Goal: Use online tool/utility: Utilize a website feature to perform a specific function

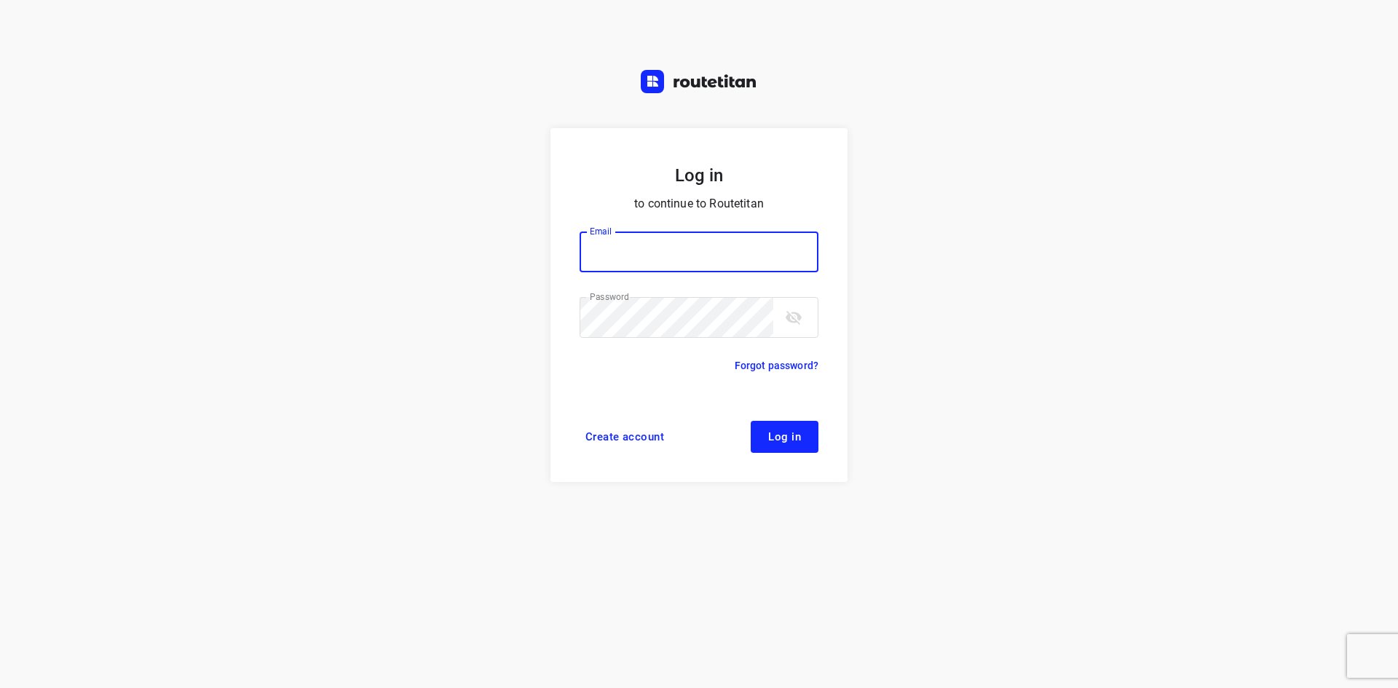
type input "max@onlineplasticsgroup.com"
click at [755, 433] on button "Log in" at bounding box center [784, 437] width 68 height 32
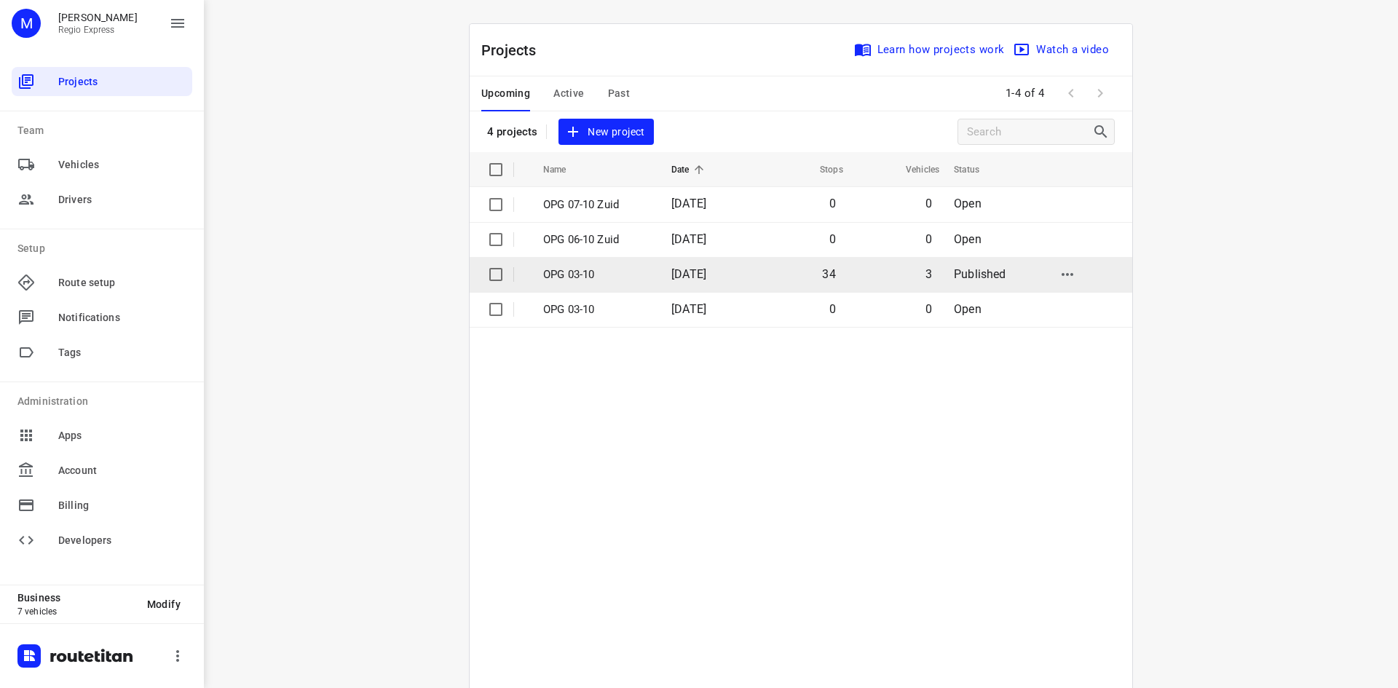
click at [598, 263] on td "OPG 03-10" at bounding box center [593, 274] width 131 height 35
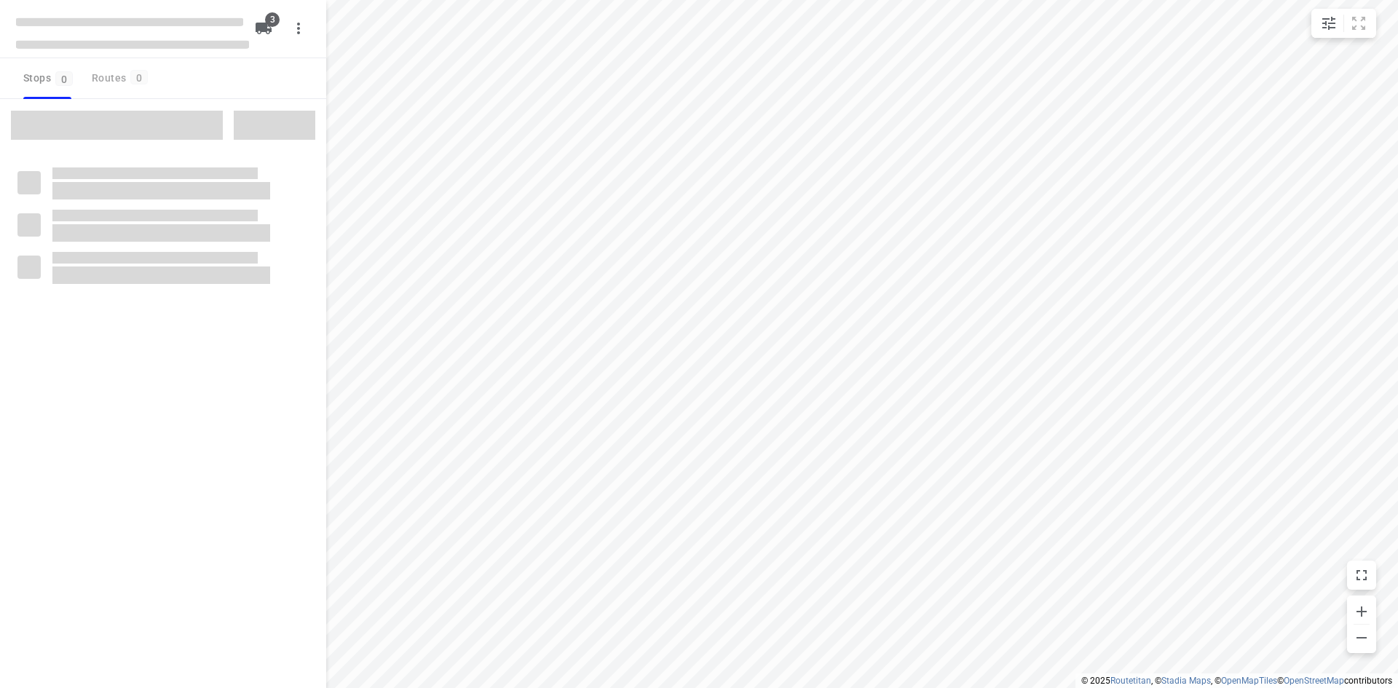
type input "distance"
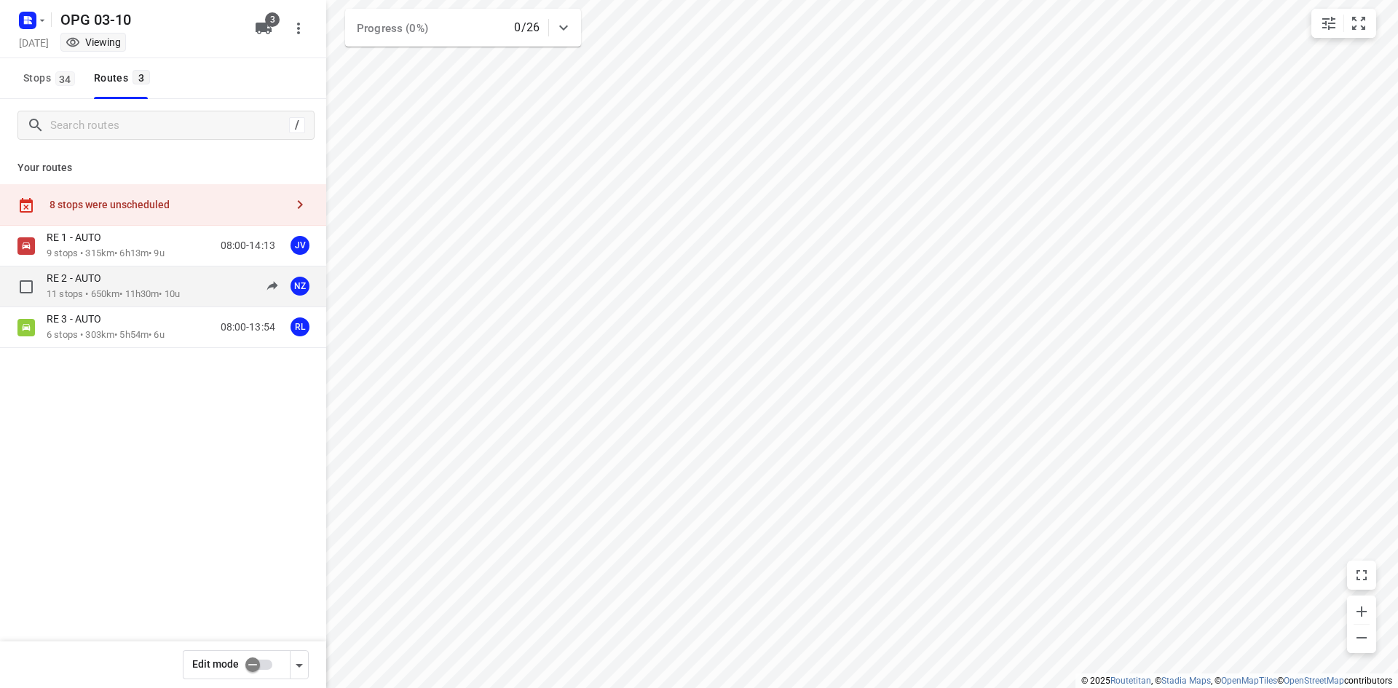
click at [199, 296] on div "RE 2 - AUTO 11 stops • 650km • 11h30m • 10u 08:00-19:30 NZ" at bounding box center [187, 286] width 280 height 30
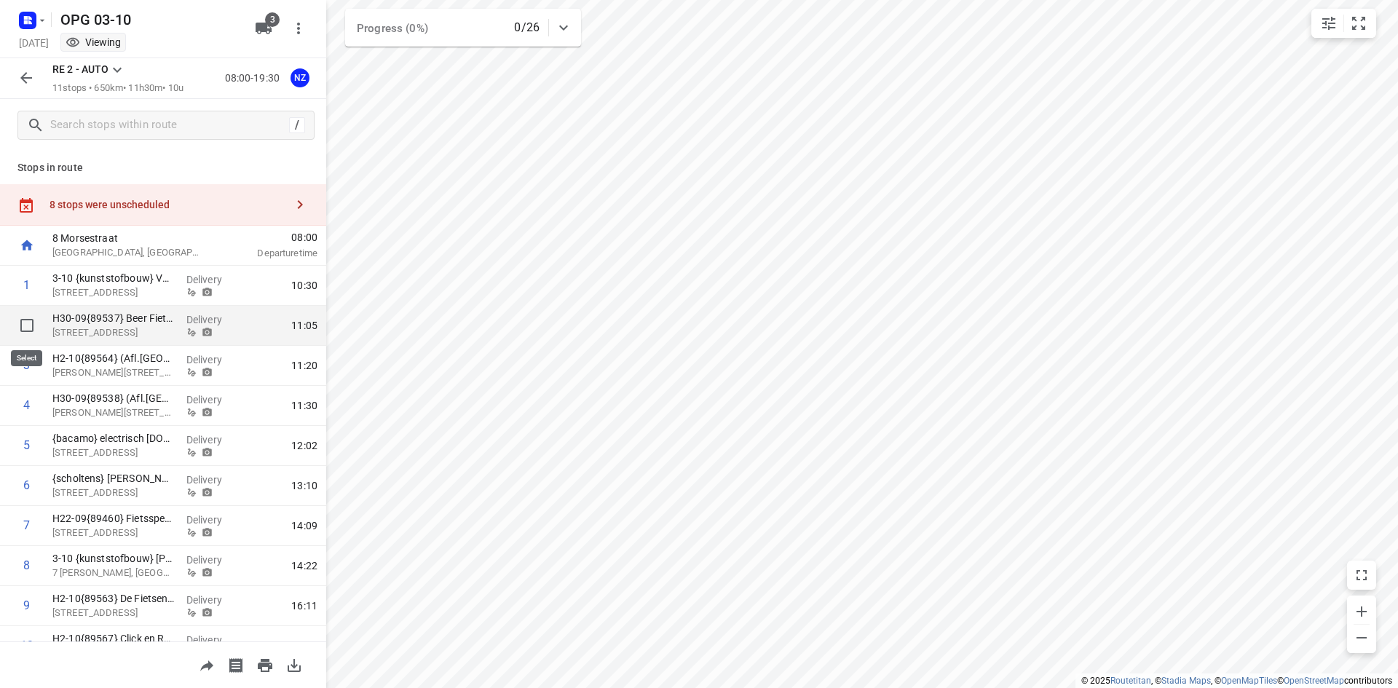
click at [22, 322] on input "checkbox" at bounding box center [26, 325] width 29 height 29
checkbox input "true"
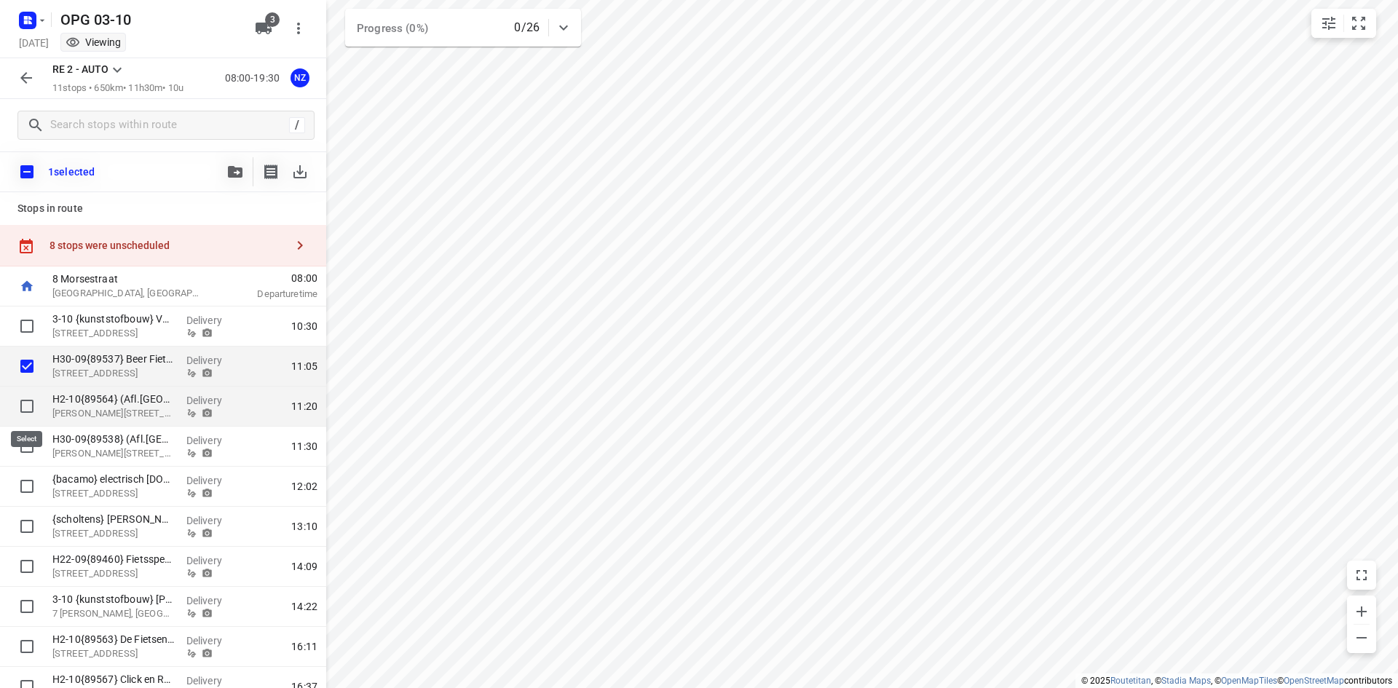
click at [17, 413] on input "checkbox" at bounding box center [26, 406] width 29 height 29
checkbox input "true"
click at [22, 453] on input "checkbox" at bounding box center [26, 446] width 29 height 29
checkbox input "true"
click at [231, 170] on icon "button" at bounding box center [235, 172] width 15 height 12
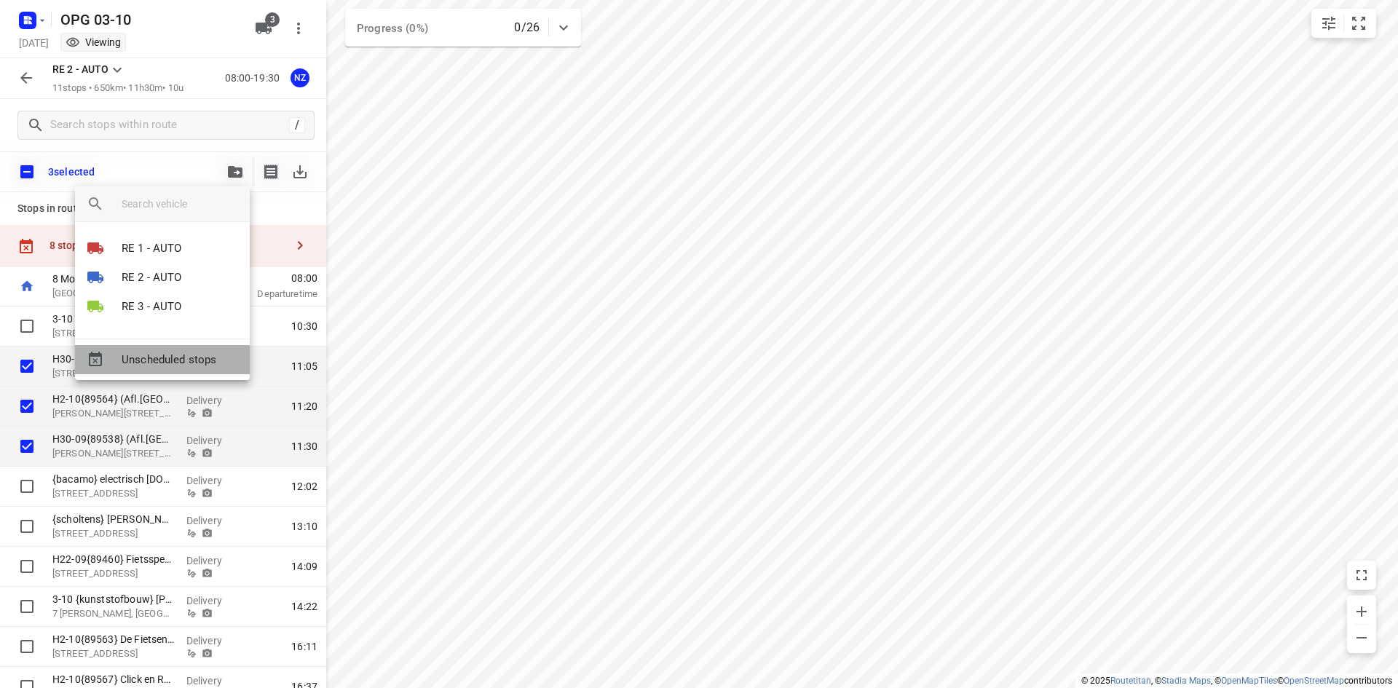
click at [197, 368] on div "Unscheduled stops" at bounding box center [162, 359] width 175 height 29
